Goal: Browse casually: Explore the website without a specific task or goal

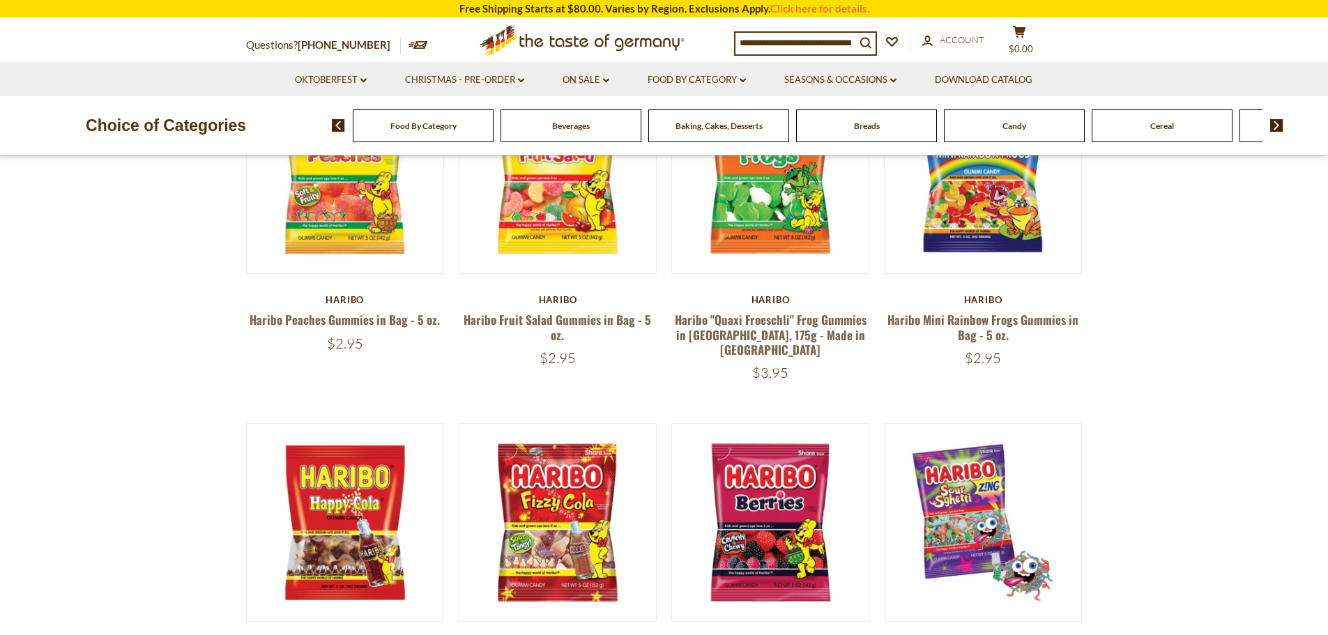
scroll to position [348, 0]
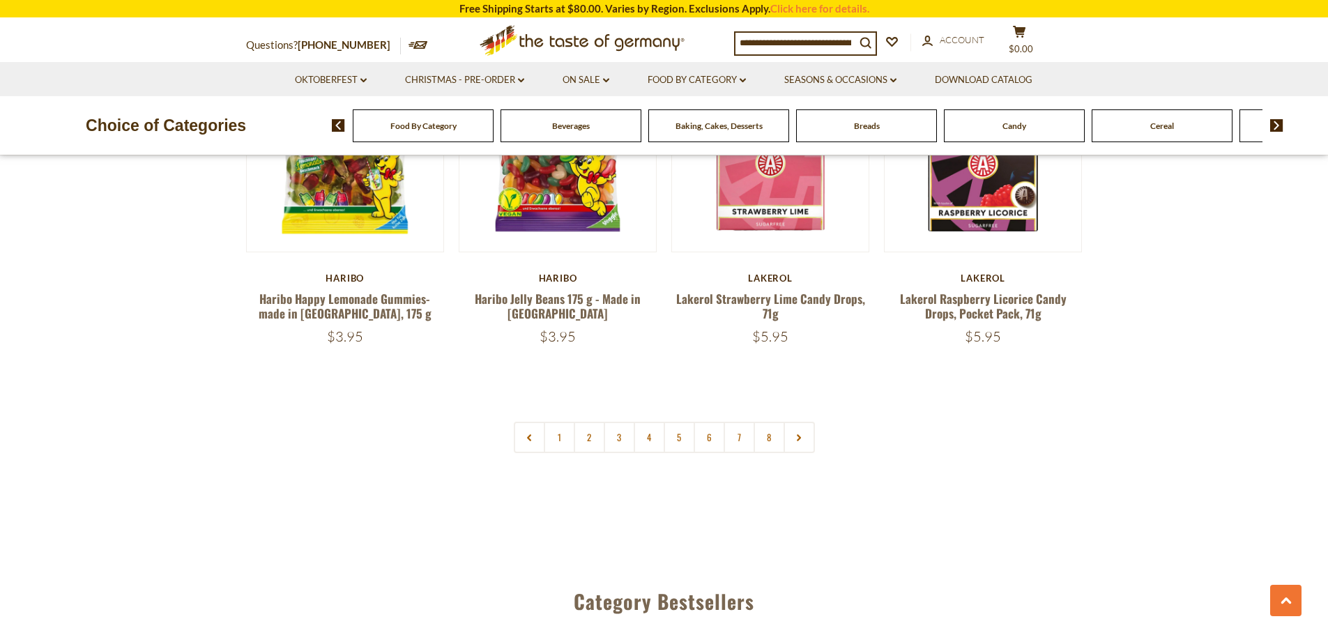
scroll to position [3275, 0]
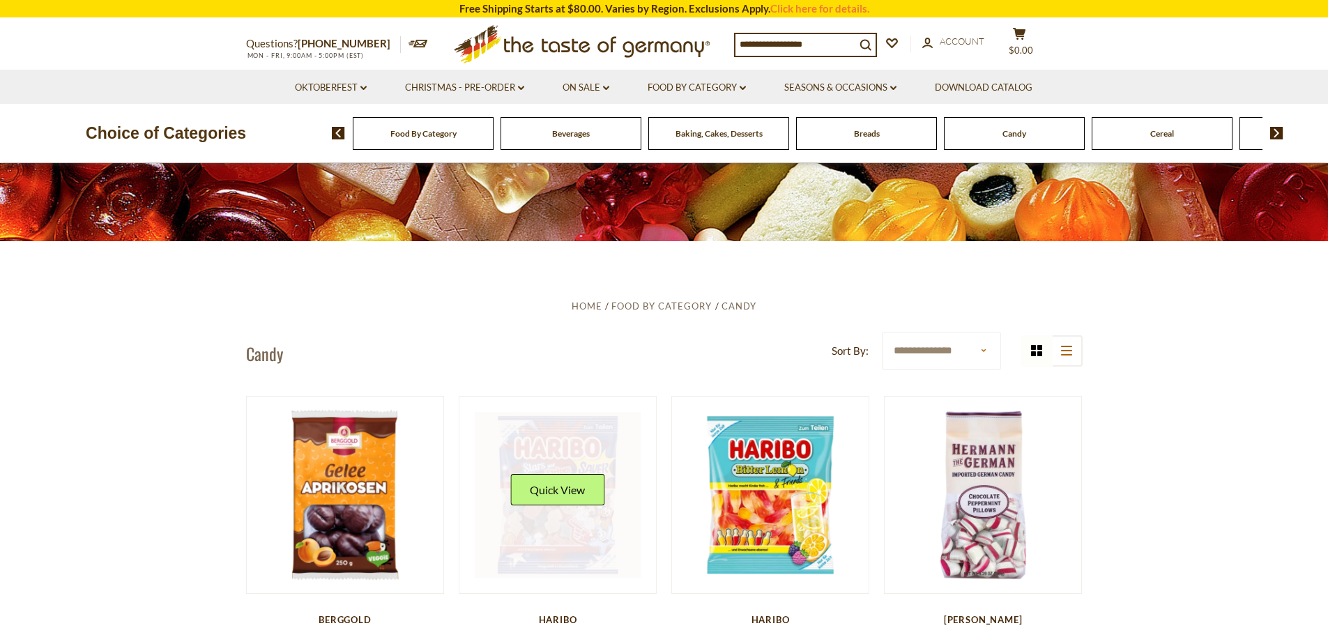
scroll to position [418, 0]
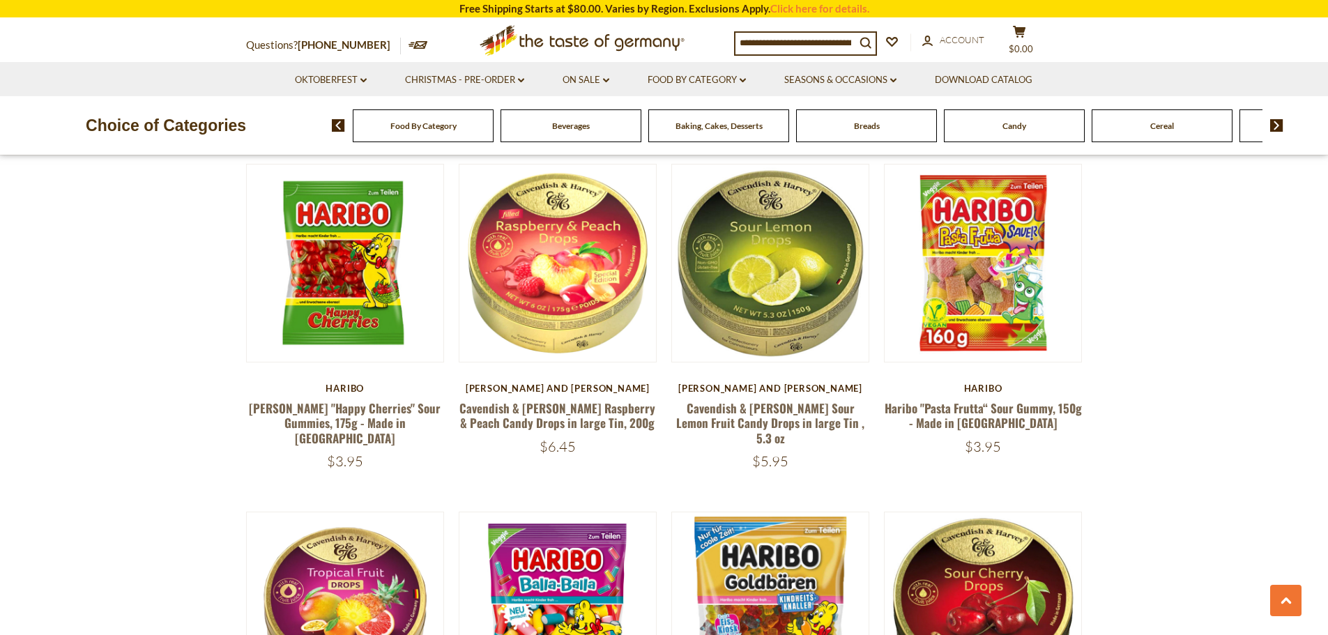
scroll to position [1185, 0]
